Goal: Contribute content: Contribute content

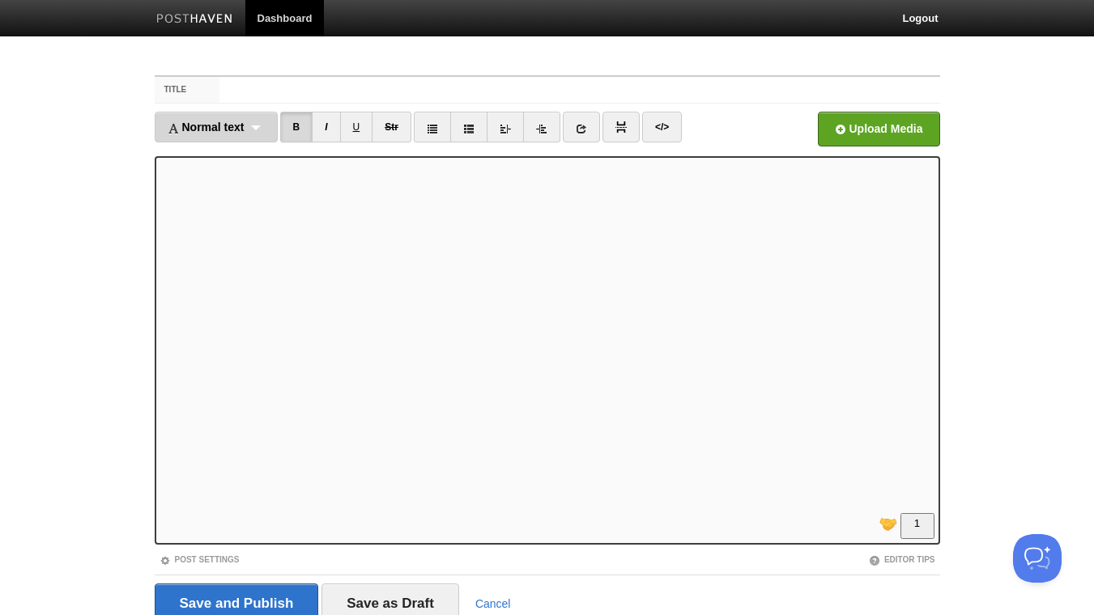
click at [258, 126] on div "Normal text Normal text Heading 1 Heading 2 Heading 3" at bounding box center [216, 127] width 123 height 31
click at [236, 166] on link "Normal text" at bounding box center [215, 163] width 121 height 24
click at [309, 128] on link "I" at bounding box center [311, 127] width 28 height 31
click at [311, 126] on link "I" at bounding box center [311, 127] width 28 height 31
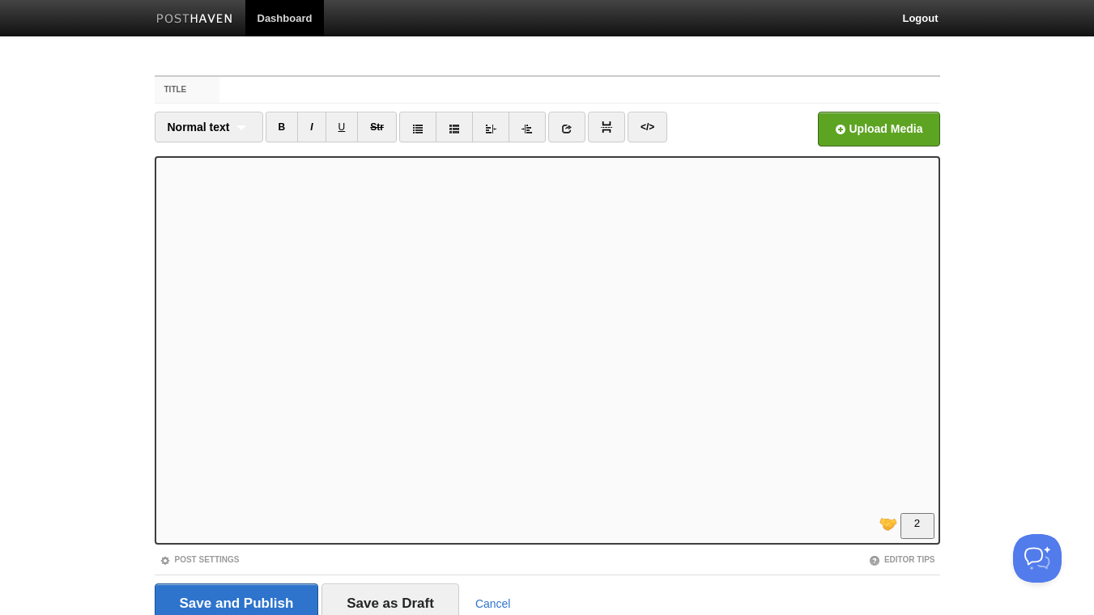
scroll to position [175, 0]
click at [311, 124] on link "I" at bounding box center [311, 127] width 28 height 31
click at [160, 321] on iframe at bounding box center [548, 350] width 786 height 389
click at [282, 129] on link "B" at bounding box center [282, 127] width 33 height 31
click at [279, 131] on link "B" at bounding box center [282, 127] width 33 height 31
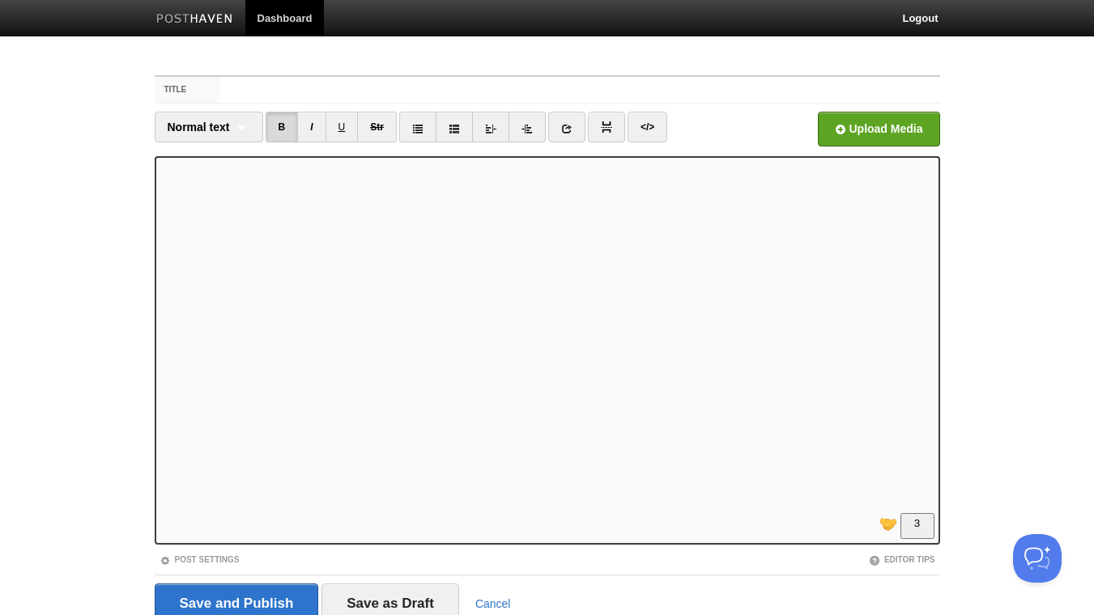
scroll to position [262, 0]
click at [307, 123] on link "I" at bounding box center [311, 127] width 28 height 31
click at [309, 126] on link "I" at bounding box center [311, 127] width 28 height 31
click at [283, 129] on link "B" at bounding box center [282, 127] width 33 height 31
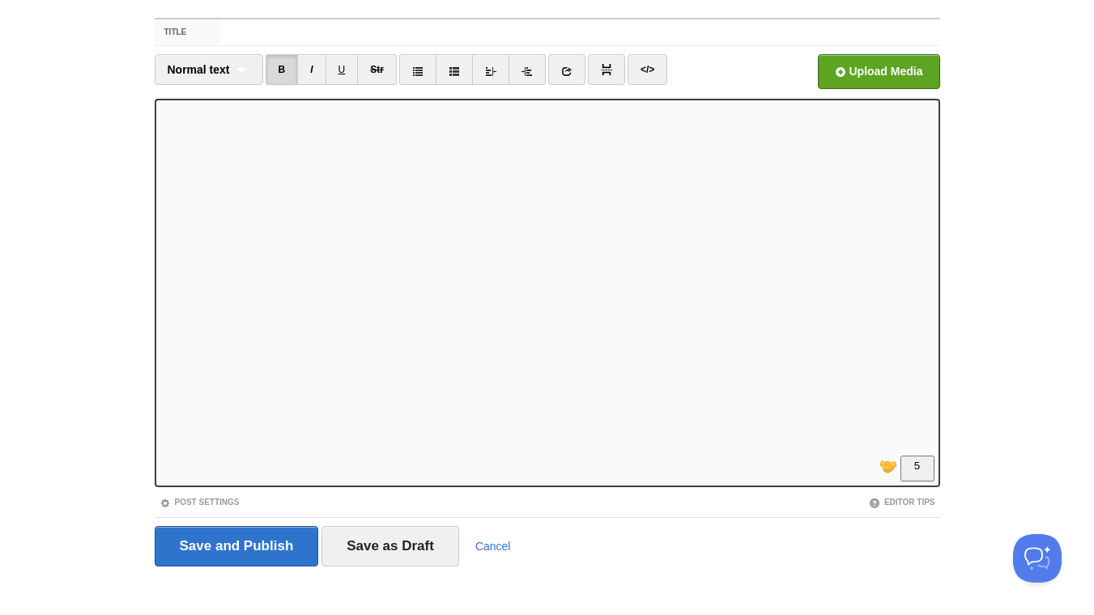
scroll to position [66, 0]
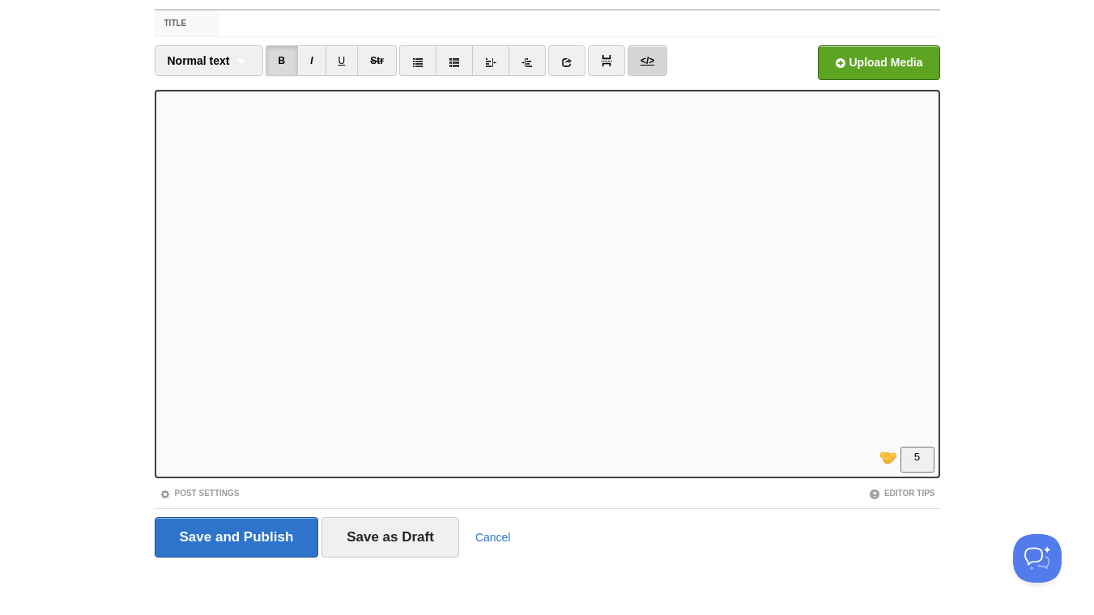
click at [653, 63] on link "</>" at bounding box center [648, 60] width 40 height 31
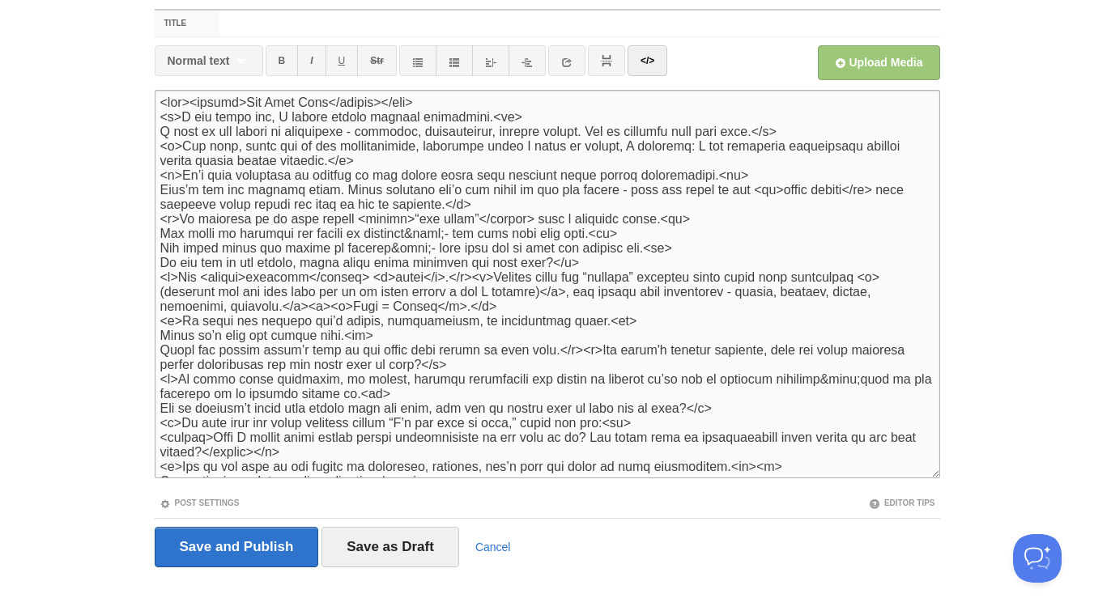
scroll to position [115, 0]
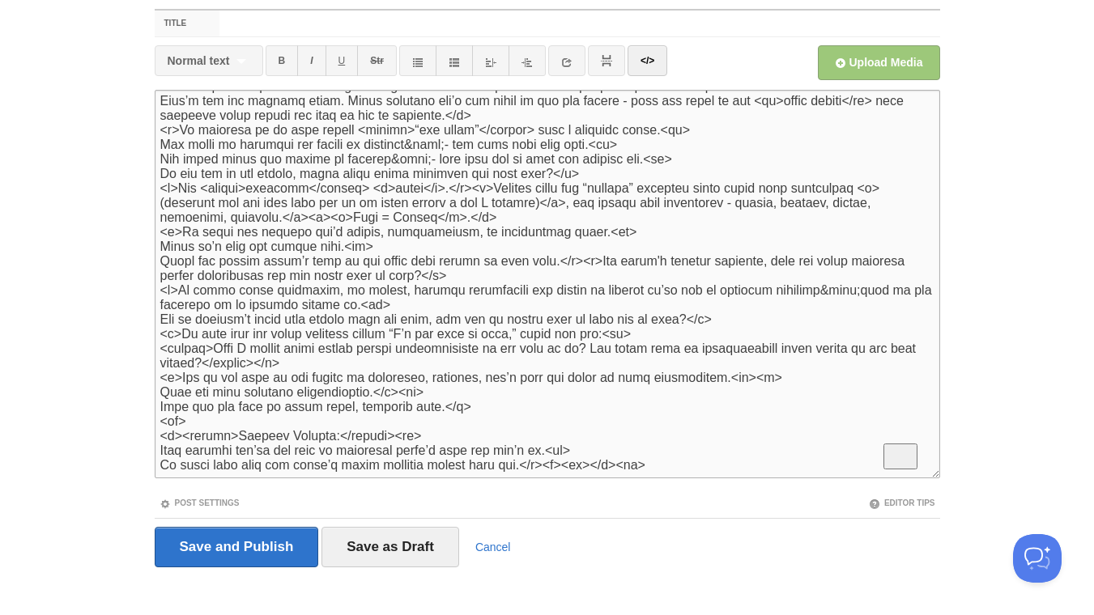
drag, startPoint x: 121, startPoint y: 418, endPoint x: 112, endPoint y: 404, distance: 16.9
click at [155, 418] on textarea "To enrich screen reader interactions, please activate Accessibility in Grammarl…" at bounding box center [548, 284] width 786 height 389
type textarea "<lor><ipsumd>Sit Amet Cons</adipis></eli> <s>D eiu tempo inc, U labore etdolo m…"
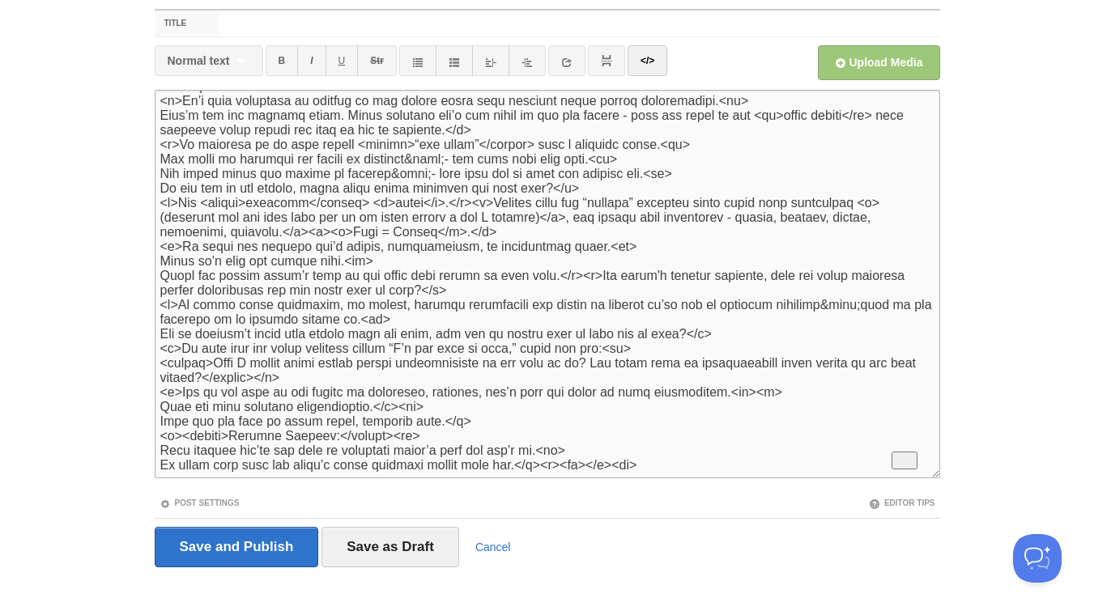
scroll to position [100, 0]
click at [640, 57] on link "</>" at bounding box center [648, 60] width 40 height 31
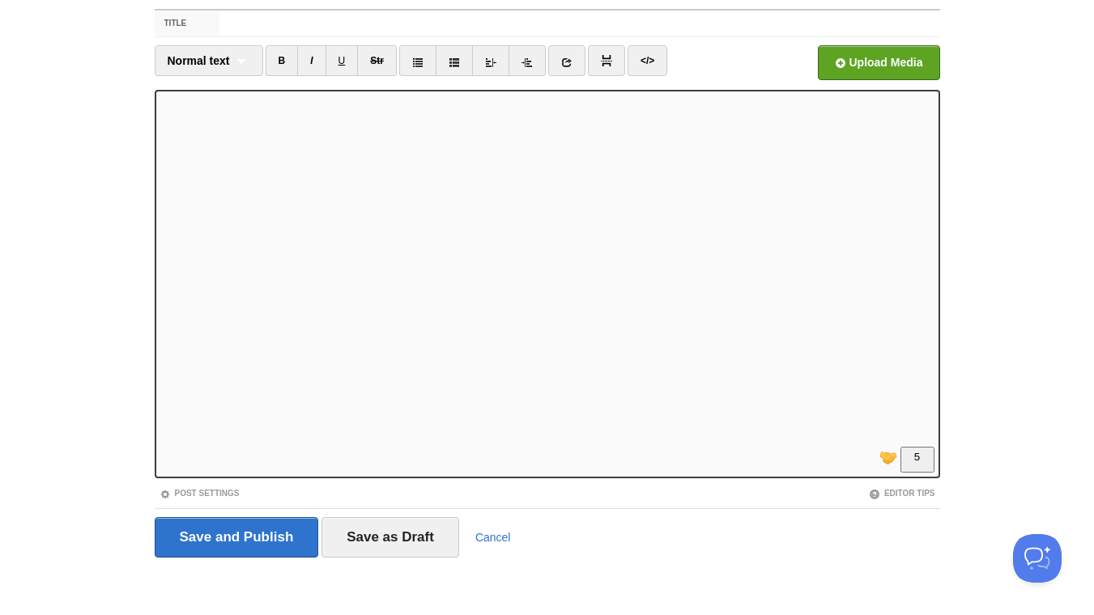
scroll to position [84, 0]
click at [160, 330] on iframe at bounding box center [548, 284] width 786 height 389
click at [158, 419] on iframe at bounding box center [548, 284] width 786 height 389
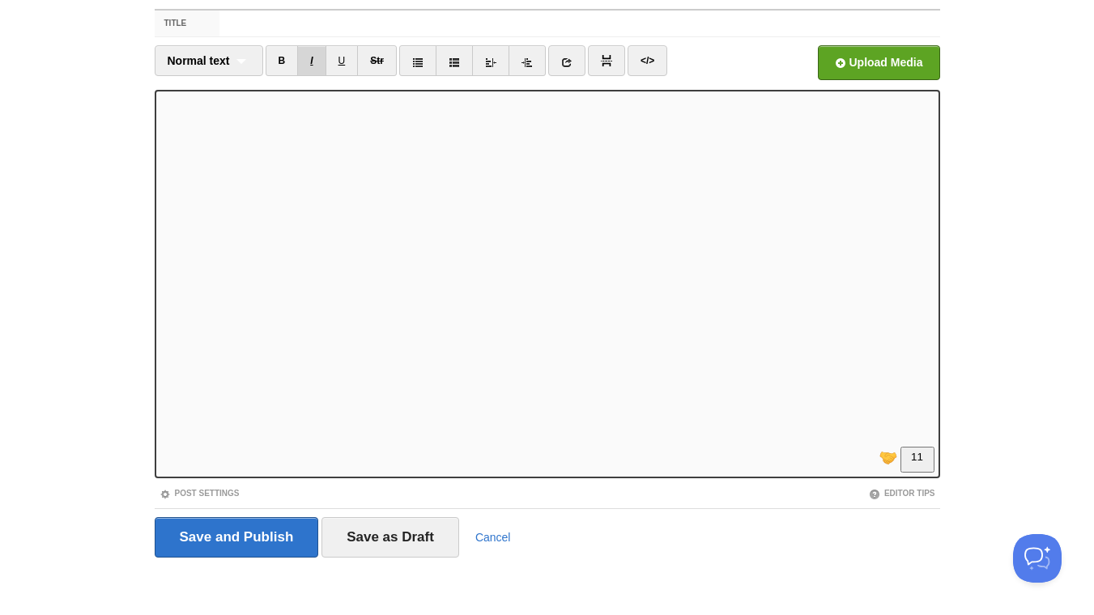
click at [315, 54] on link "I" at bounding box center [311, 60] width 28 height 31
click at [563, 57] on link at bounding box center [566, 60] width 37 height 31
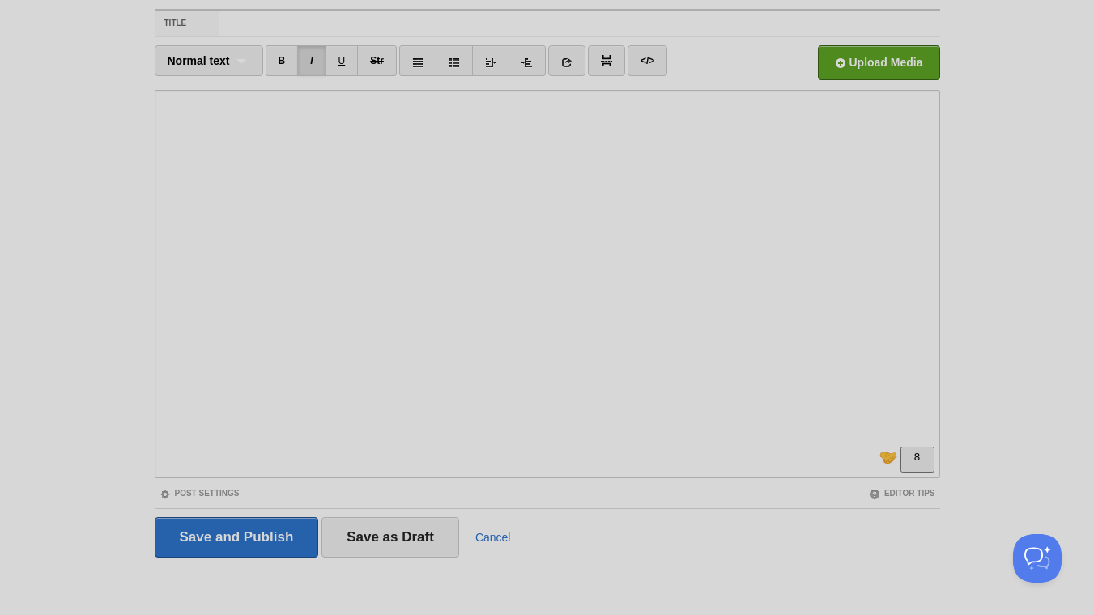
scroll to position [0, 0]
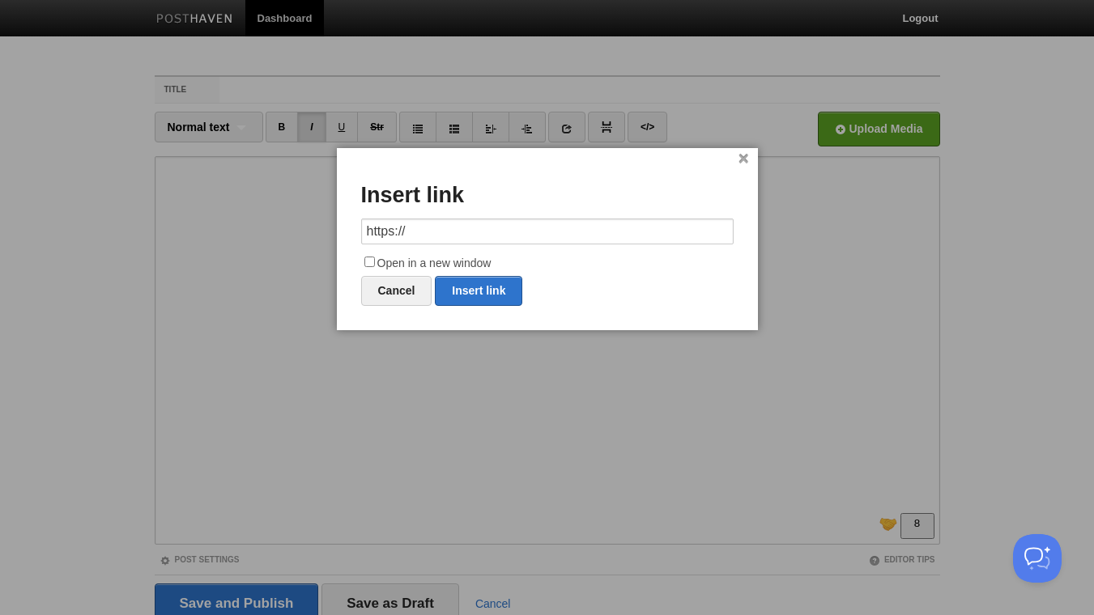
click at [505, 234] on input "https://" at bounding box center [547, 232] width 373 height 26
type input "[URL][DOMAIN_NAME]"
click at [364, 263] on input "Open in a new window" at bounding box center [369, 262] width 11 height 11
checkbox input "true"
click at [472, 292] on link "Insert link" at bounding box center [478, 291] width 87 height 30
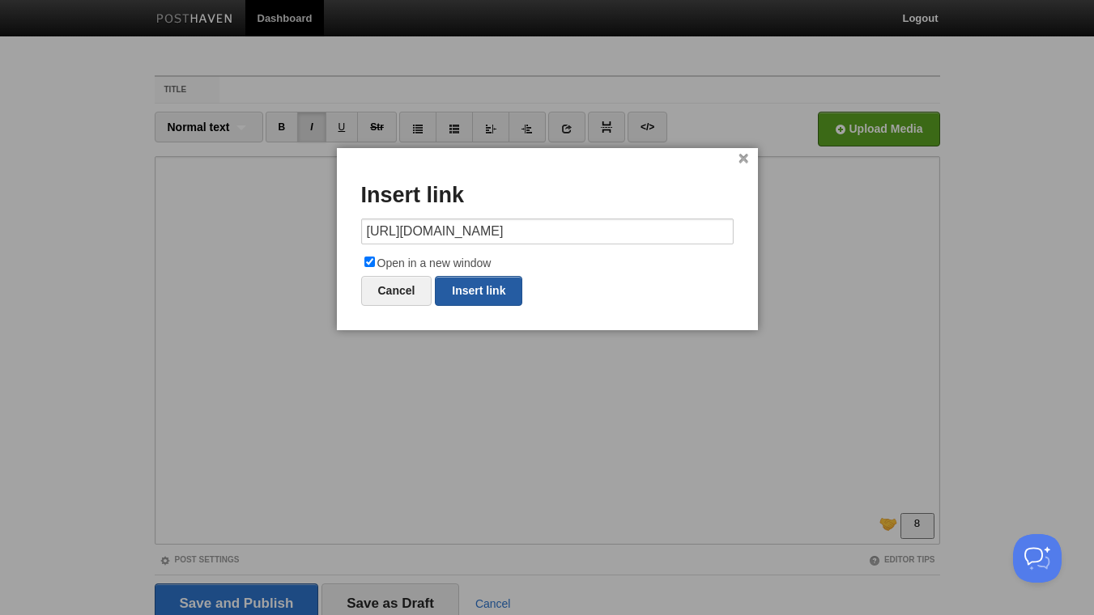
type input "https://"
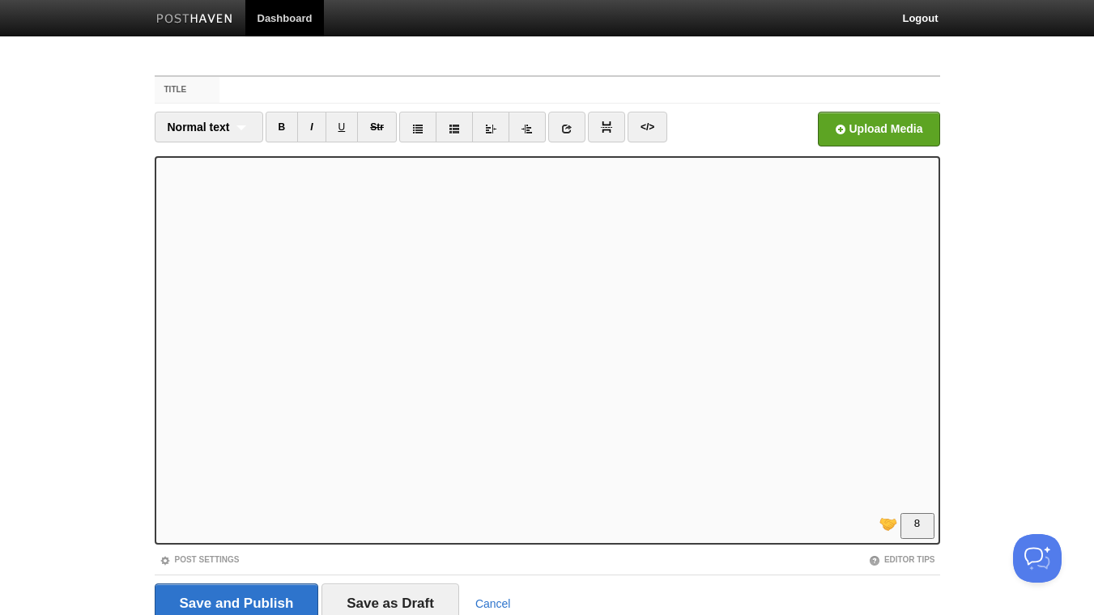
scroll to position [325, 0]
click at [319, 91] on input "Title" at bounding box center [579, 90] width 720 height 26
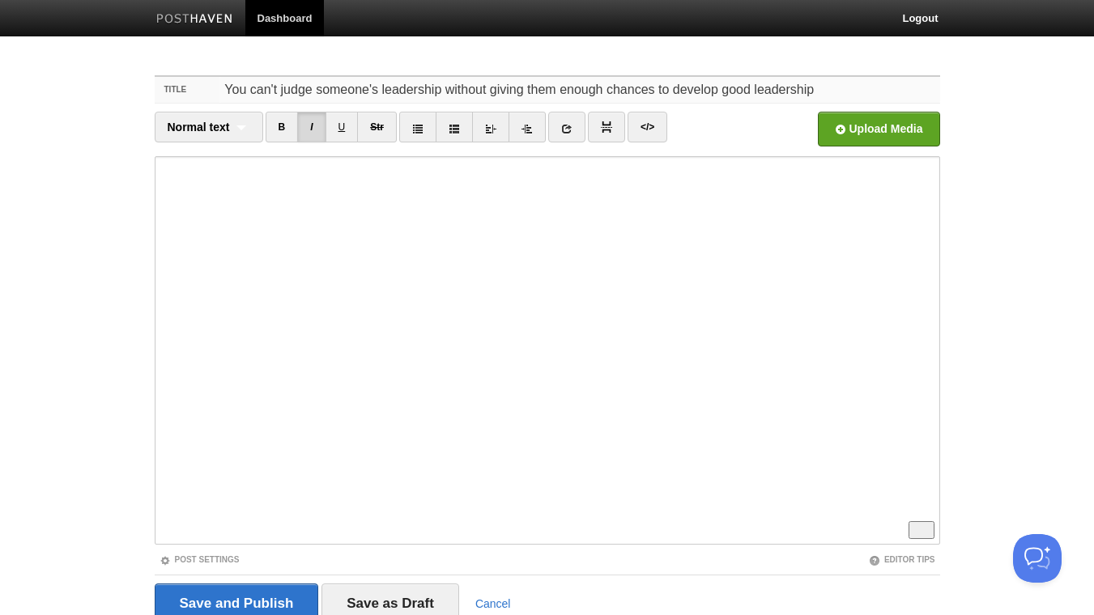
click at [441, 87] on input "You can't judge someone's leadership without giving them enough chances to deve…" at bounding box center [579, 90] width 720 height 26
click at [855, 89] on input "You can't judge someone's leadership ability without giving them enough chances…" at bounding box center [579, 90] width 720 height 26
type input "You can't judge someone's leadership ability without giving them enough chances…"
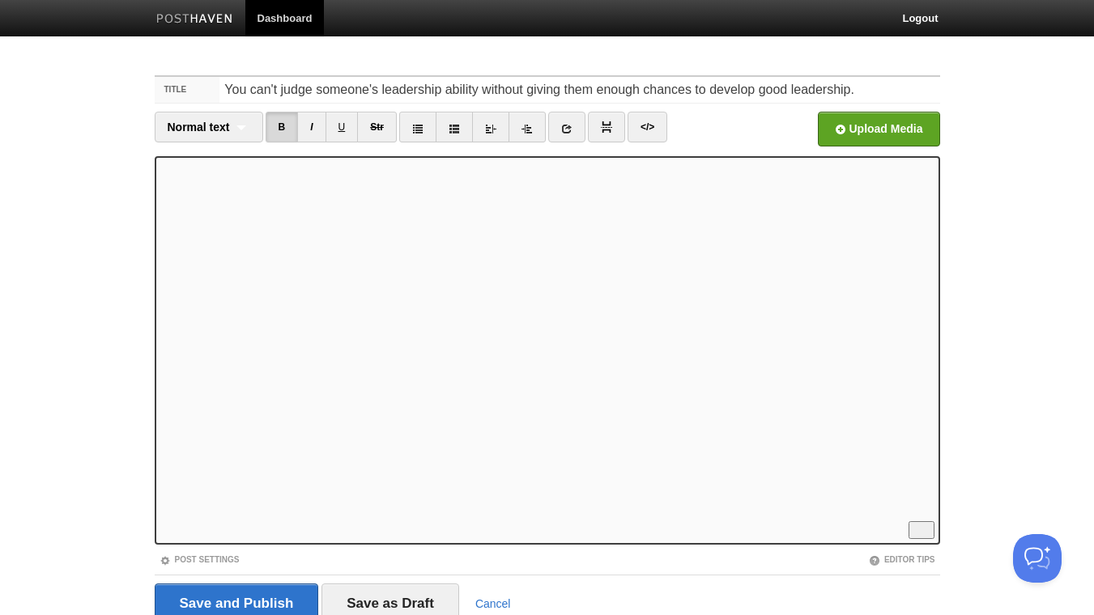
scroll to position [0, 0]
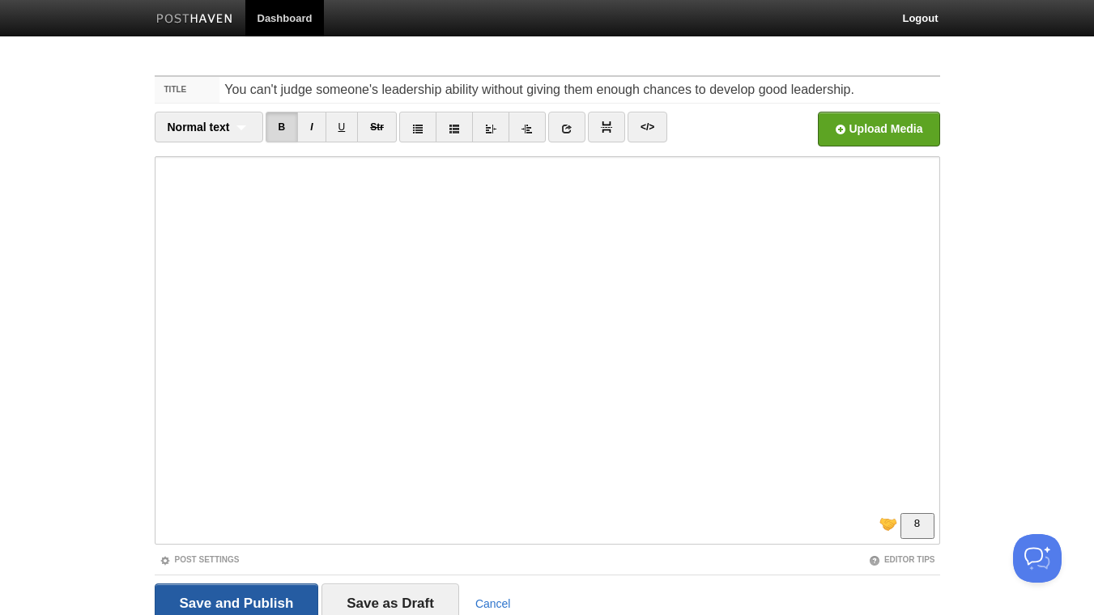
click at [226, 601] on input "Save and Publish" at bounding box center [237, 604] width 164 height 40
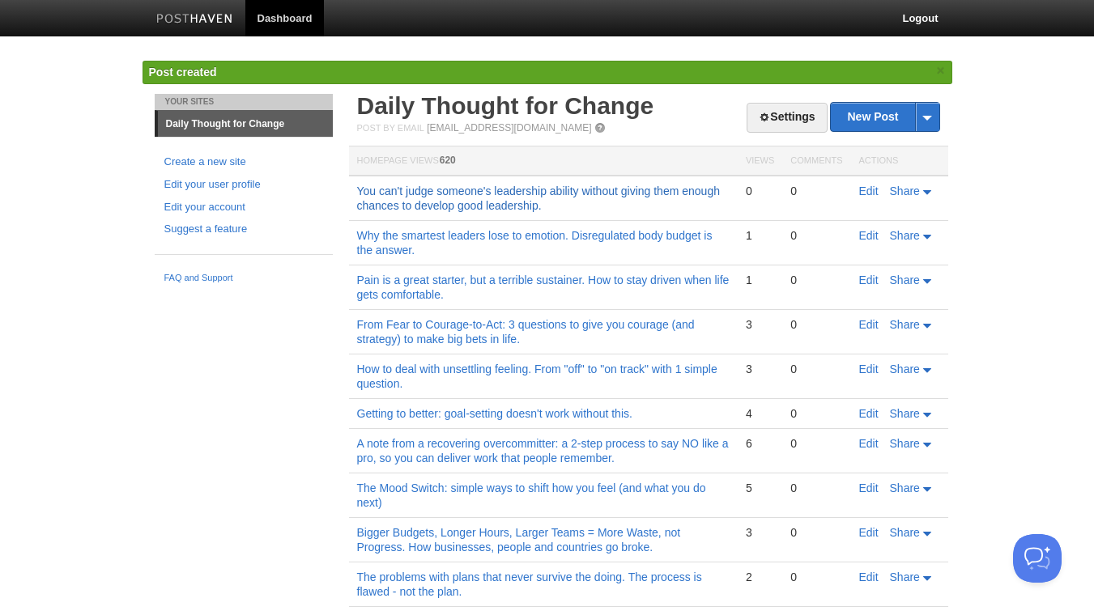
click at [497, 210] on link "You can't judge someone's leadership ability without giving them enough chances…" at bounding box center [538, 199] width 363 height 28
